Goal: Find specific page/section: Find specific page/section

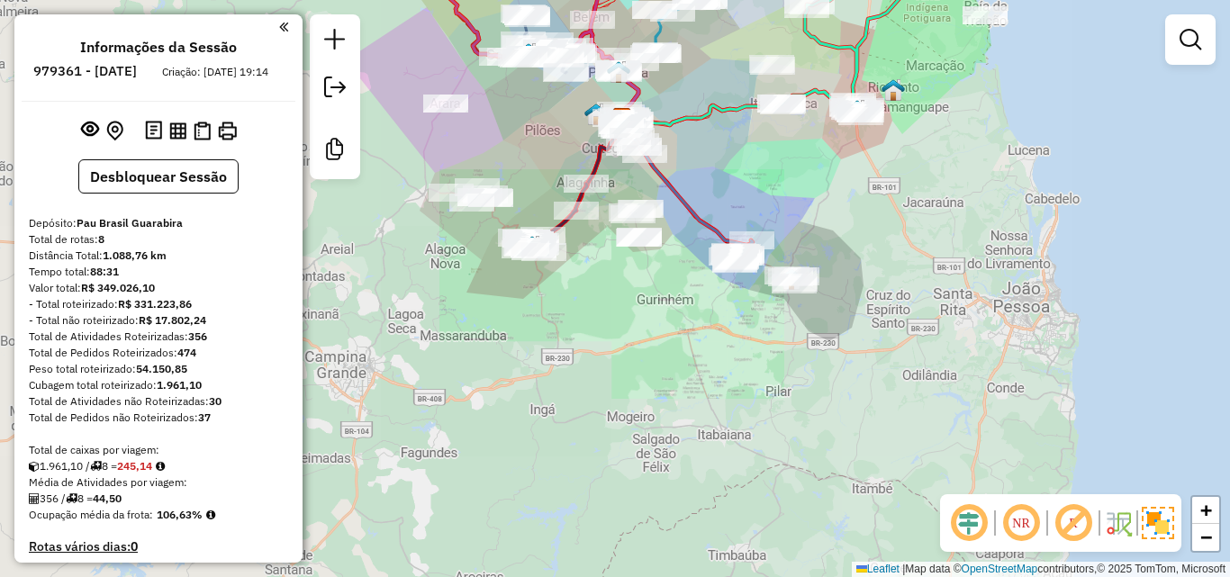
scroll to position [1092, 0]
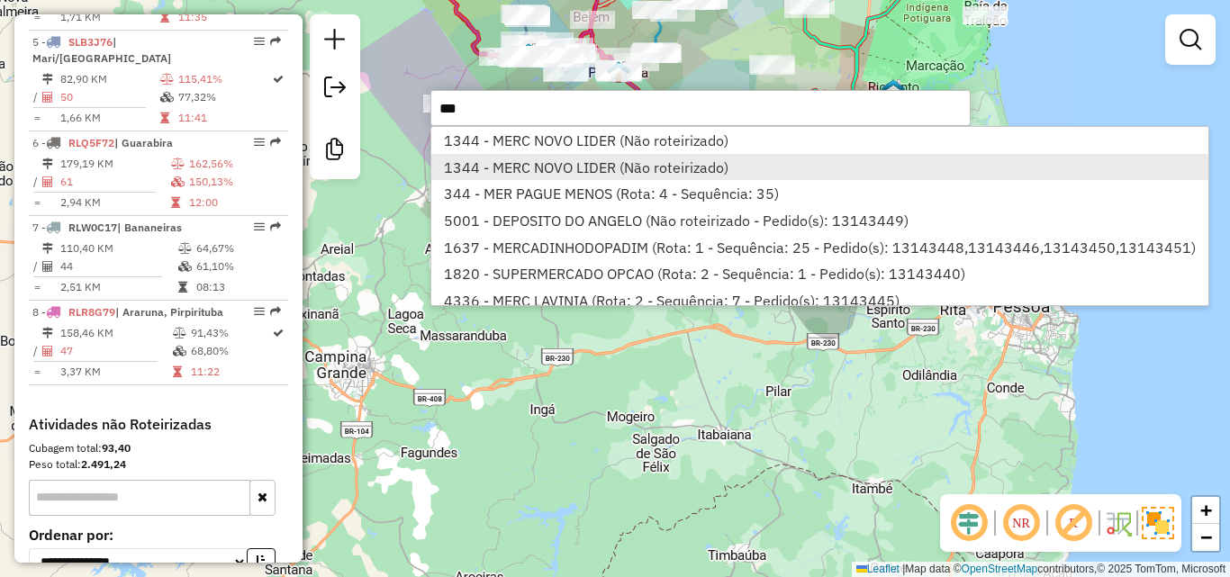
type input "***"
click at [526, 172] on li "1344 - MERC NOVO LIDER (Não roteirizado)" at bounding box center [819, 167] width 776 height 27
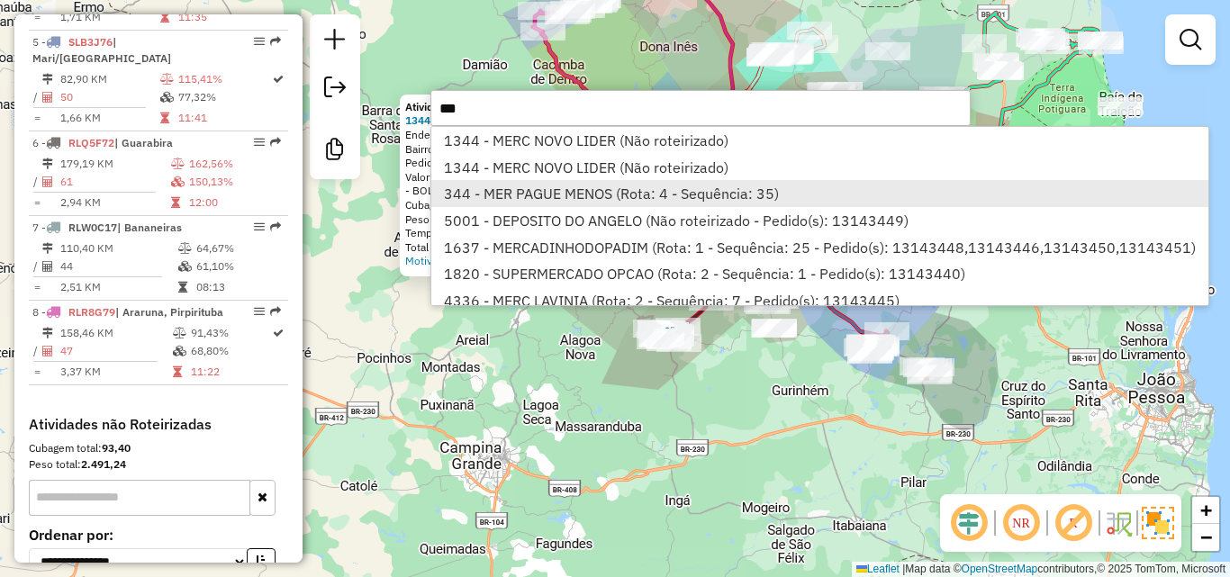
type input "***"
click at [492, 192] on li "344 - MER PAGUE MENOS (Rota: 4 - Sequência: 35)" at bounding box center [819, 193] width 776 height 27
select select "**********"
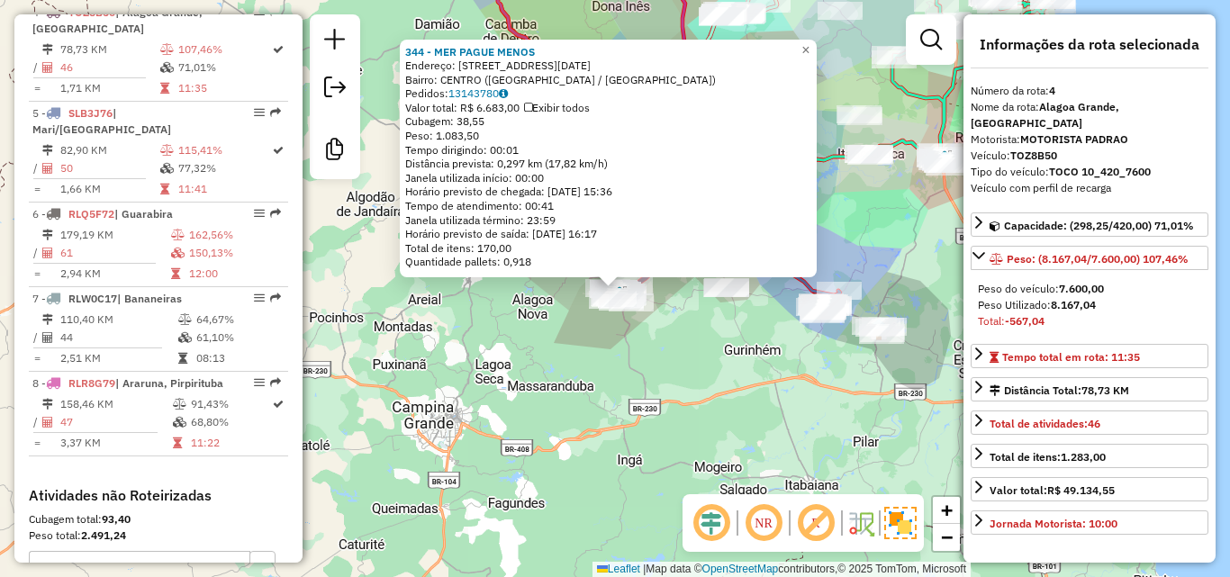
scroll to position [991, 0]
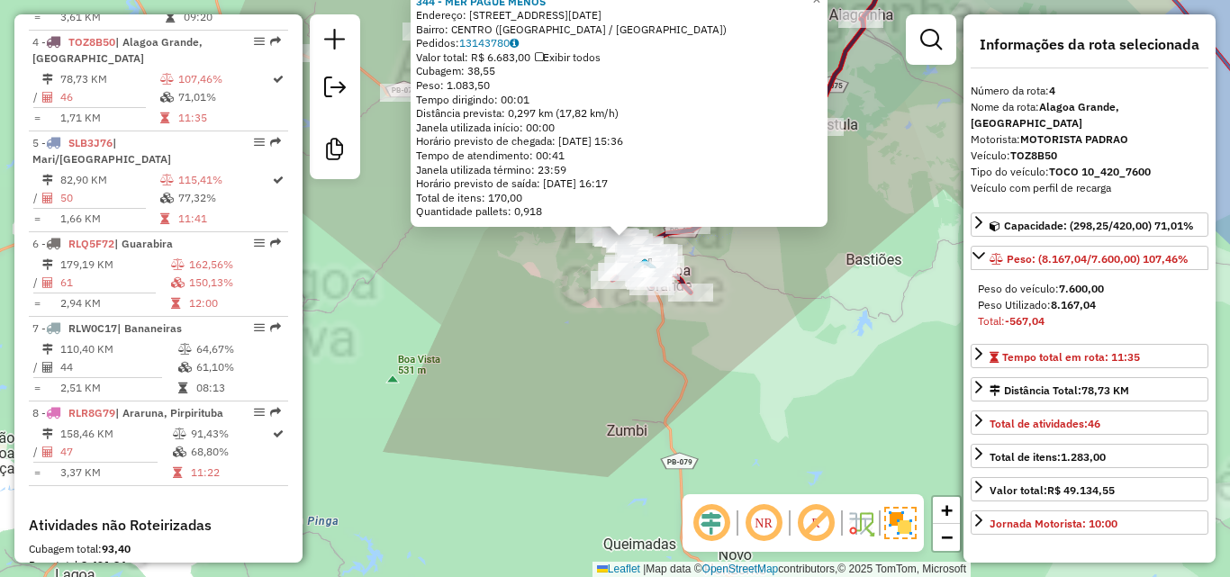
drag, startPoint x: 614, startPoint y: 327, endPoint x: 600, endPoint y: 383, distance: 57.7
click at [613, 329] on div "Rota 4 - Placa TOZ8B50 1231 - BAR DO TONY 344 - MER PAGUE MENOS Endereço: [STRE…" at bounding box center [615, 288] width 1230 height 577
drag, startPoint x: 600, startPoint y: 383, endPoint x: 598, endPoint y: 397, distance: 14.5
click at [599, 396] on div "Rota 4 - Placa TOZ8B50 1231 - BAR DO TONY 344 - MER PAGUE MENOS Endereço: [STRE…" at bounding box center [615, 288] width 1230 height 577
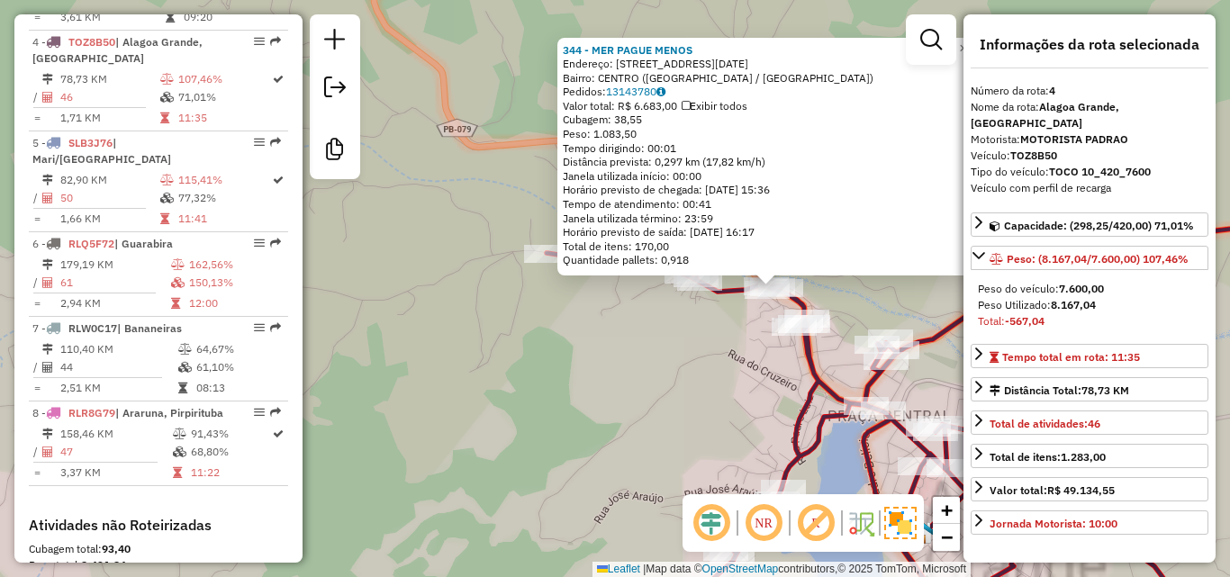
drag, startPoint x: 491, startPoint y: 364, endPoint x: 473, endPoint y: 370, distance: 19.1
click at [479, 366] on div "344 - MER PAGUE MENOS Endereço: [STREET_ADDRESS][DATE] Pedidos: 13143780 Valor …" at bounding box center [615, 288] width 1230 height 577
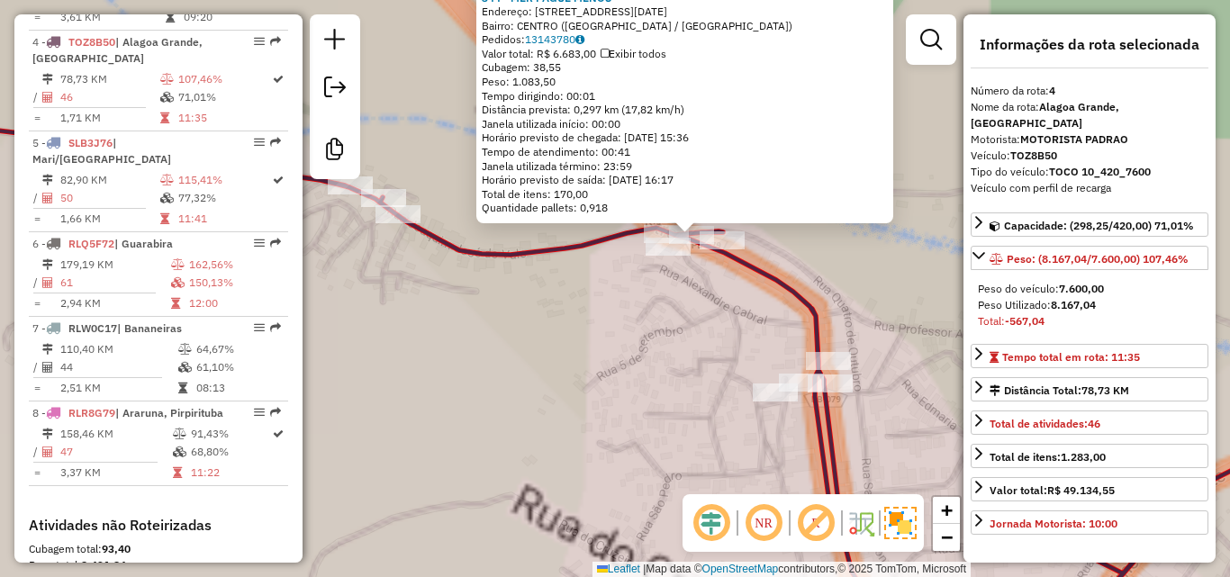
drag, startPoint x: 546, startPoint y: 374, endPoint x: 430, endPoint y: 386, distance: 116.8
click at [439, 384] on div "344 - MER PAGUE MENOS Endereço: [STREET_ADDRESS][DATE] Pedidos: 13143780 Valor …" at bounding box center [615, 288] width 1230 height 577
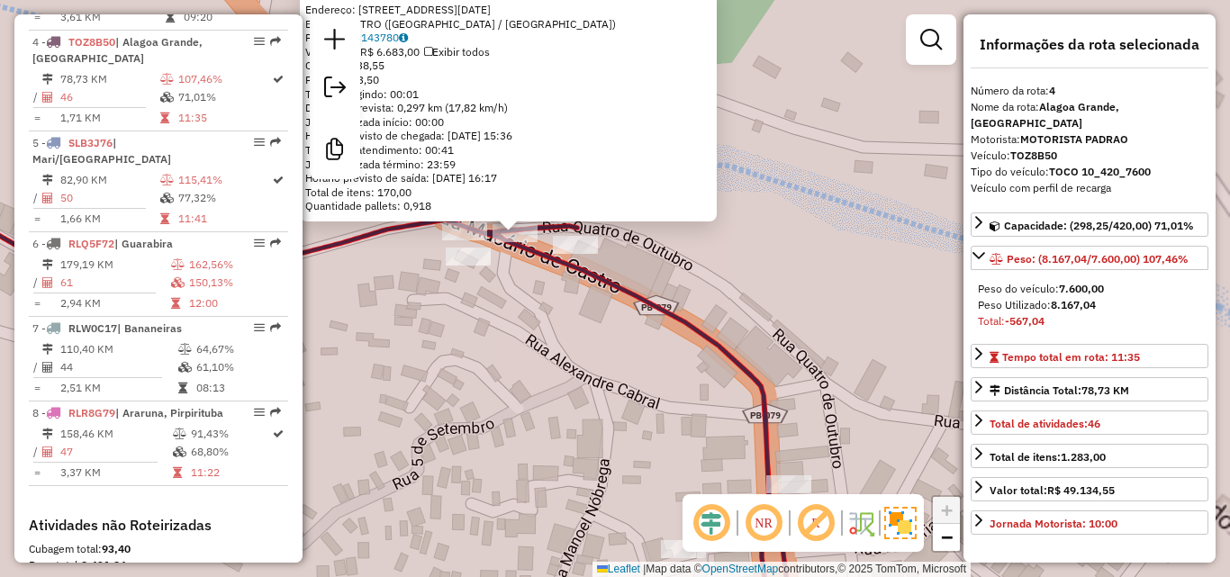
drag, startPoint x: 556, startPoint y: 285, endPoint x: 533, endPoint y: 364, distance: 82.4
click at [535, 360] on div "344 - MER PAGUE MENOS Endereço: [STREET_ADDRESS][DATE] Pedidos: 13143780 Valor …" at bounding box center [615, 288] width 1230 height 577
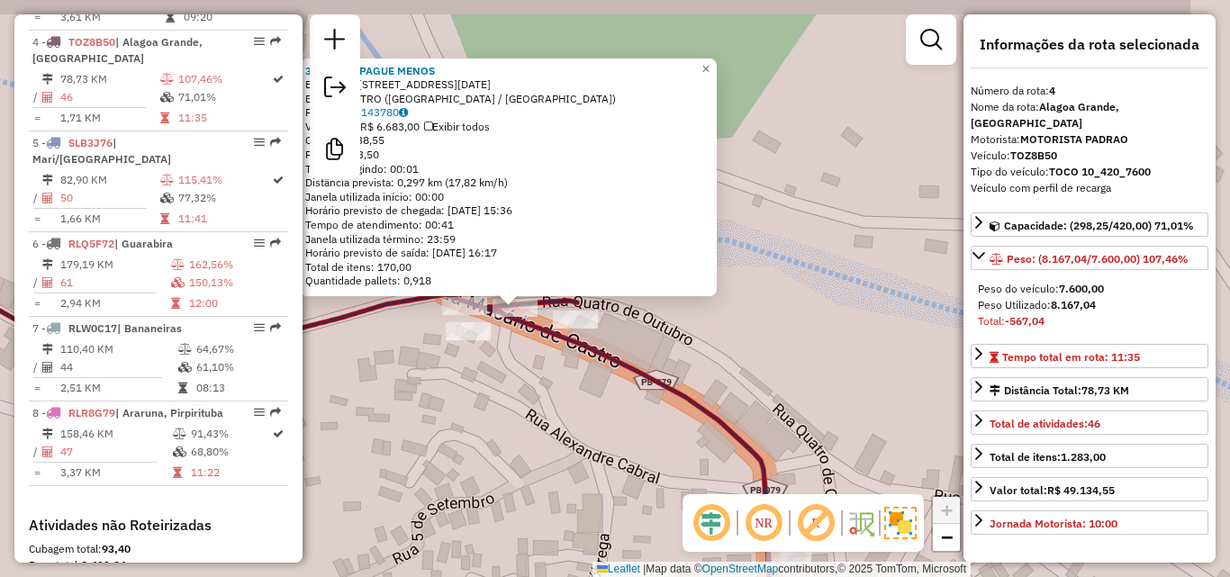
drag, startPoint x: 514, startPoint y: 357, endPoint x: 524, endPoint y: 374, distance: 19.8
click at [524, 375] on div "344 - MER PAGUE MENOS Endereço: [STREET_ADDRESS][DATE] Pedidos: 13143780 Valor …" at bounding box center [615, 288] width 1230 height 577
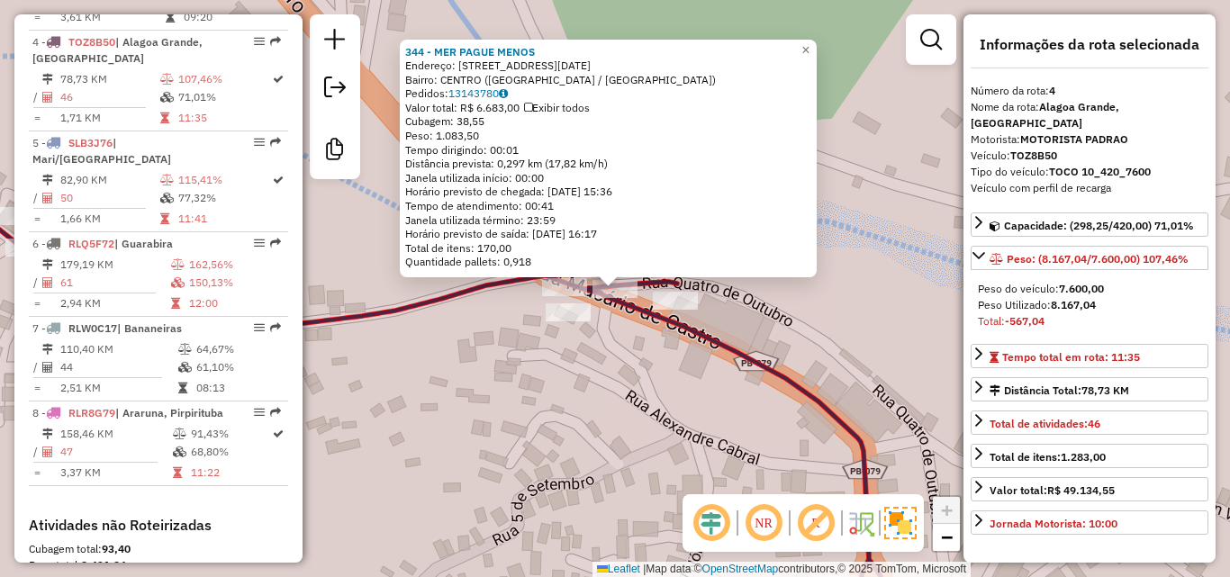
click at [531, 359] on div "344 - MER PAGUE MENOS Endereço: [STREET_ADDRESS][DATE] Pedidos: 13143780 Valor …" at bounding box center [615, 288] width 1230 height 577
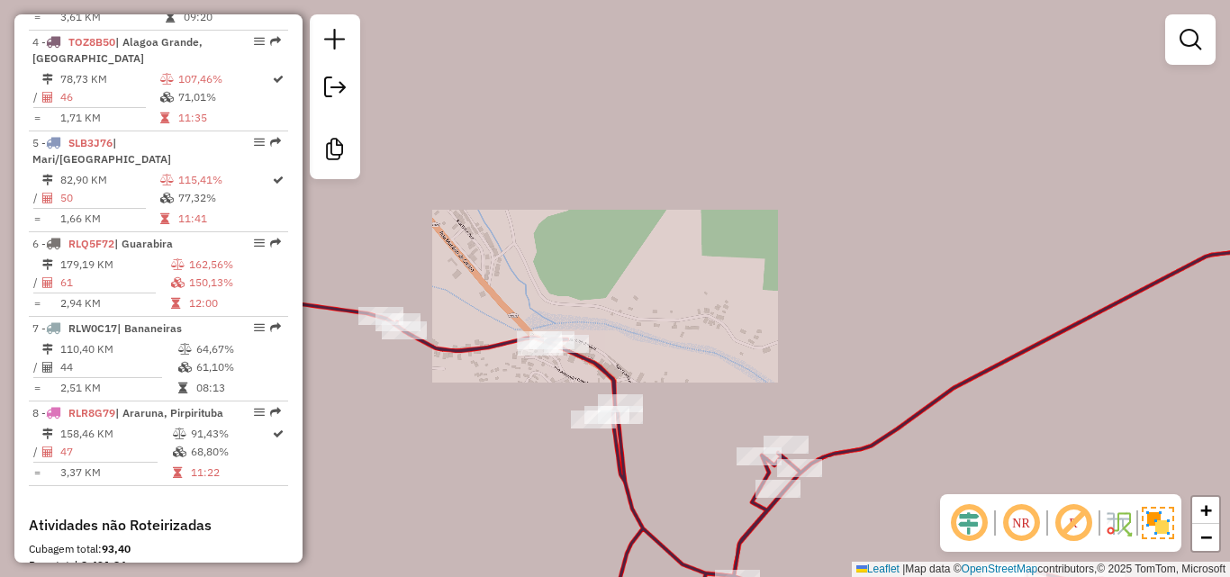
drag, startPoint x: 545, startPoint y: 445, endPoint x: 593, endPoint y: 308, distance: 145.0
click at [592, 310] on div "Janela de atendimento Grade de atendimento Capacidade Transportadoras Veículos …" at bounding box center [615, 288] width 1230 height 577
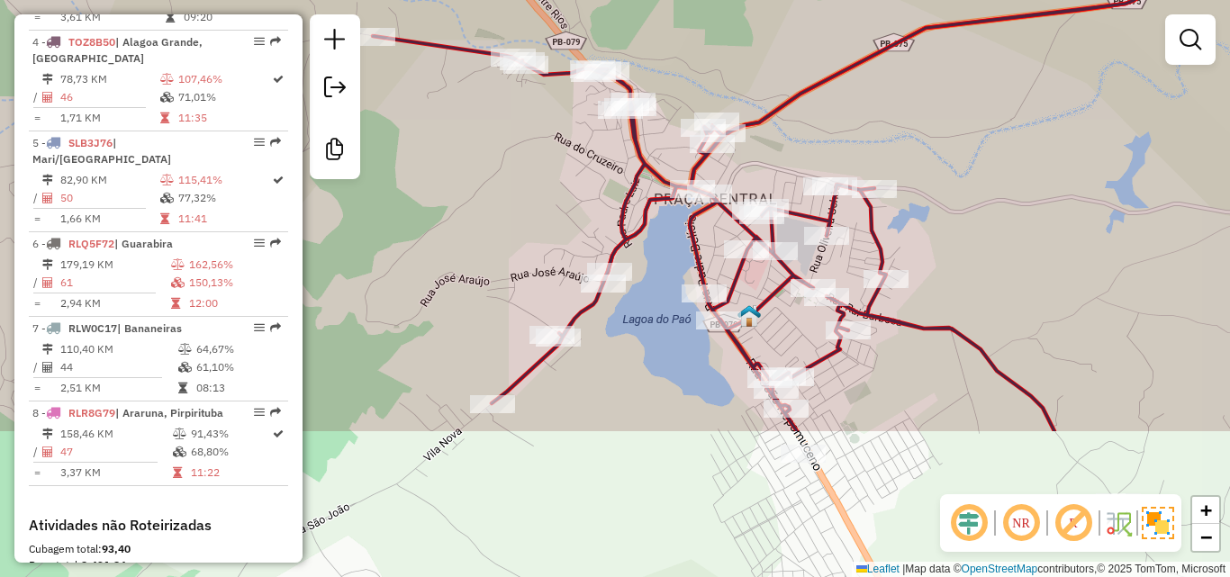
drag, startPoint x: 573, startPoint y: 309, endPoint x: 576, endPoint y: 203, distance: 106.3
click at [576, 204] on div "Janela de atendimento Grade de atendimento Capacidade Transportadoras Veículos …" at bounding box center [615, 288] width 1230 height 577
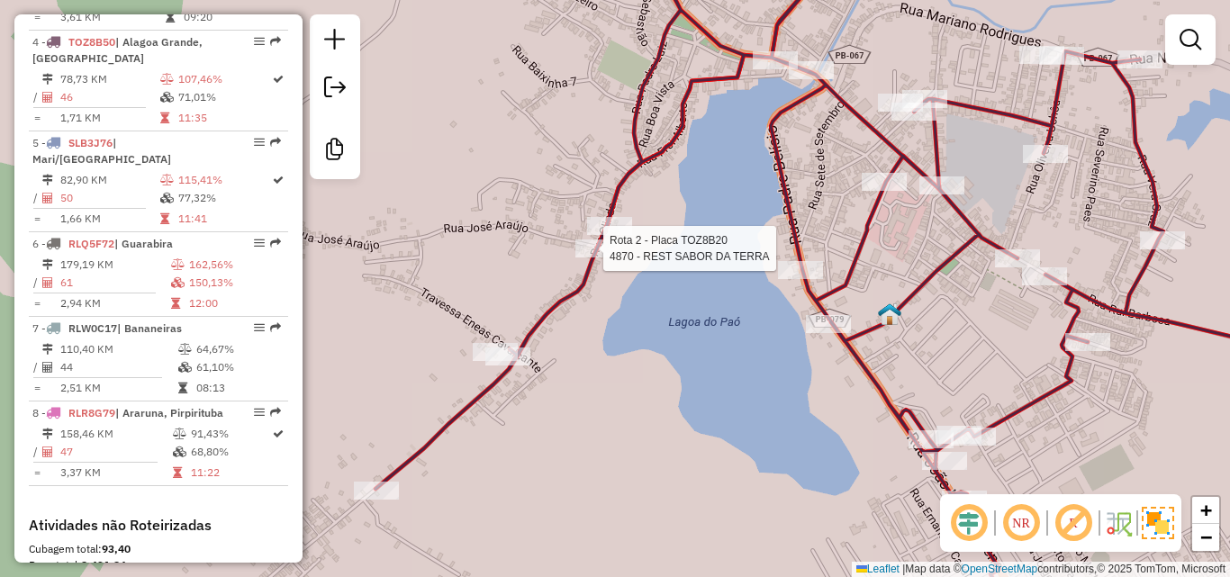
select select "**********"
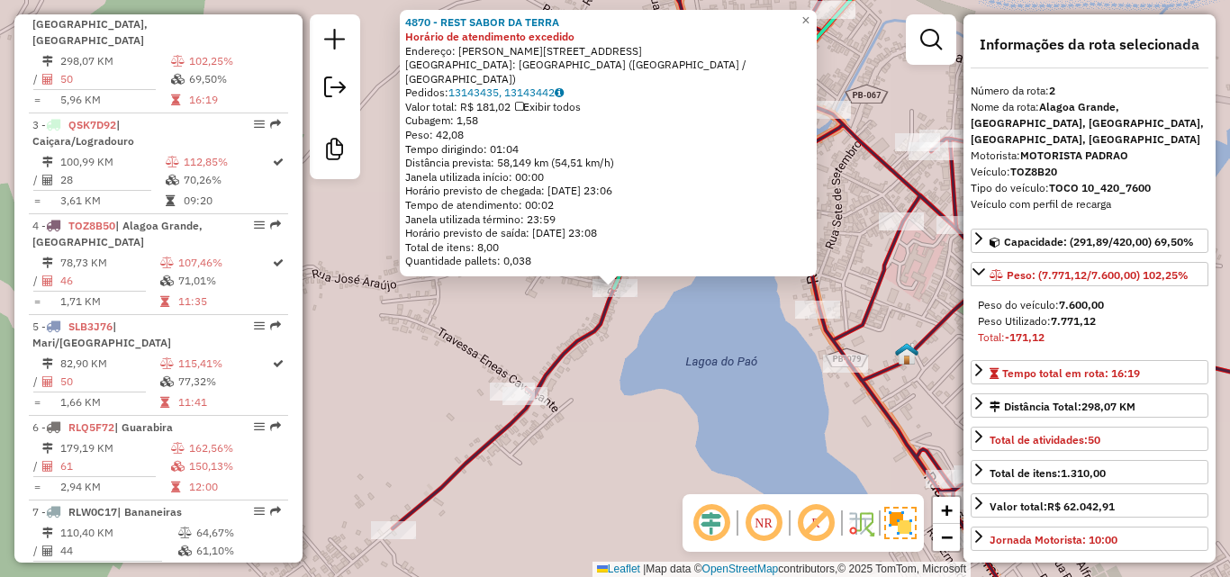
scroll to position [773, 0]
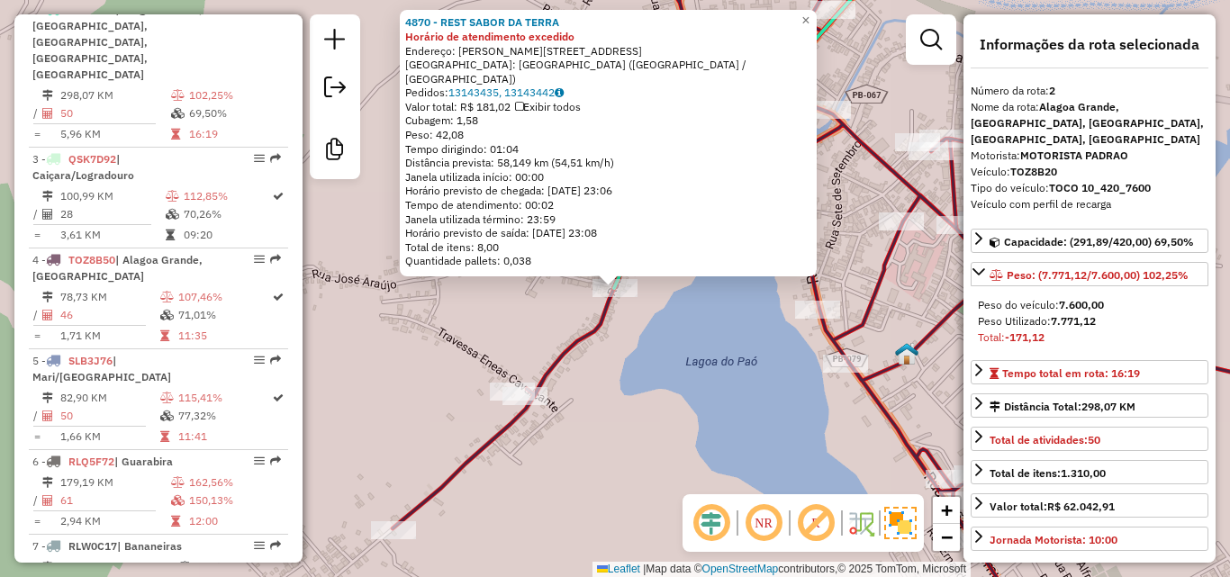
click at [603, 342] on div "4870 - REST SABOR DA TERRA Horário de atendimento excedido Endereço: [PERSON_NA…" at bounding box center [615, 288] width 1230 height 577
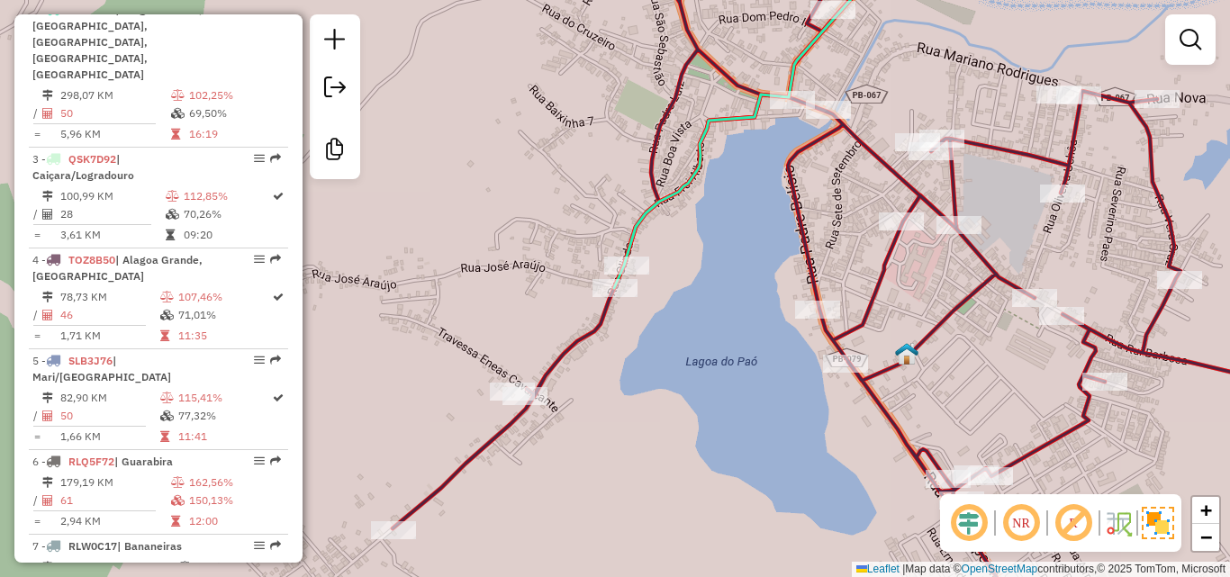
drag, startPoint x: 418, startPoint y: 226, endPoint x: 424, endPoint y: 415, distance: 189.3
click at [418, 394] on div "Janela de atendimento Grade de atendimento Capacidade Transportadoras Veículos …" at bounding box center [615, 288] width 1230 height 577
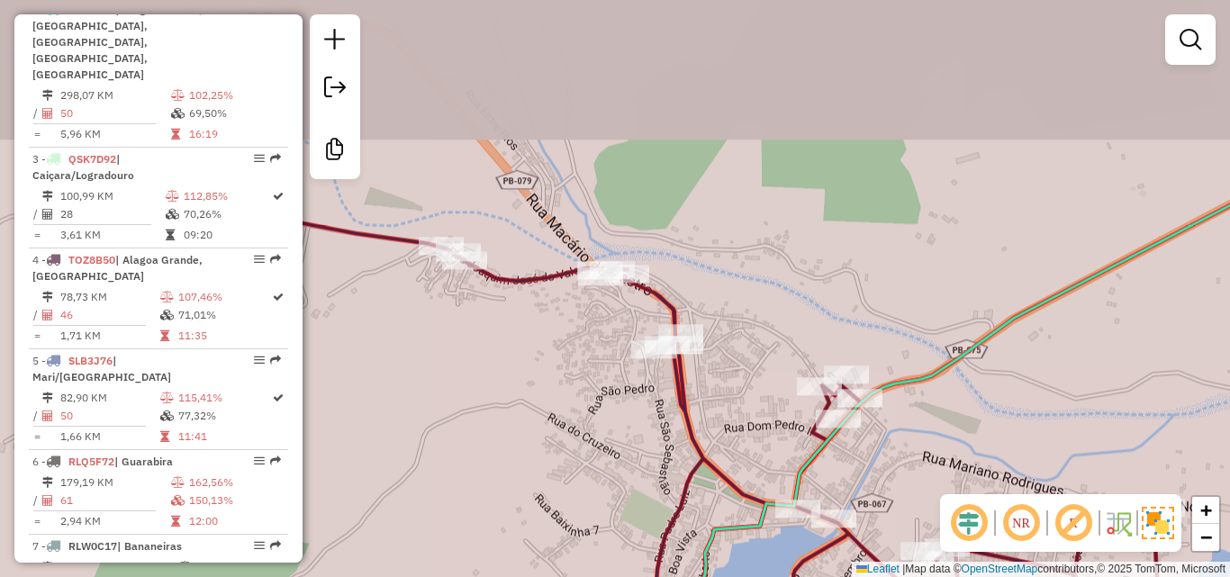
drag, startPoint x: 494, startPoint y: 304, endPoint x: 485, endPoint y: 437, distance: 132.7
click at [486, 422] on div "Janela de atendimento Grade de atendimento Capacidade Transportadoras Veículos …" at bounding box center [615, 288] width 1230 height 577
